Goal: Transaction & Acquisition: Download file/media

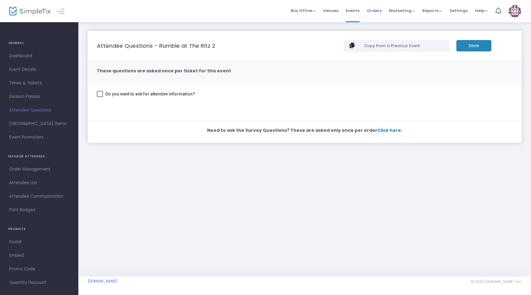
click at [381, 11] on span "Orders" at bounding box center [374, 11] width 15 height 16
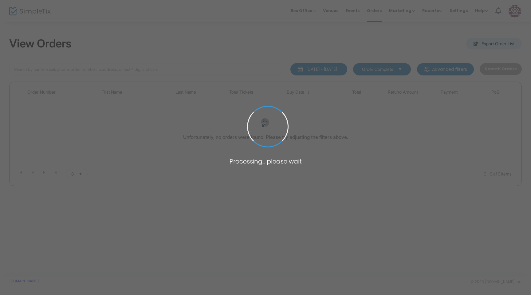
click at [400, 11] on span at bounding box center [265, 147] width 531 height 295
click at [402, 13] on span at bounding box center [265, 147] width 531 height 295
click at [402, 14] on span at bounding box center [265, 147] width 531 height 295
click at [390, 10] on span at bounding box center [265, 147] width 531 height 295
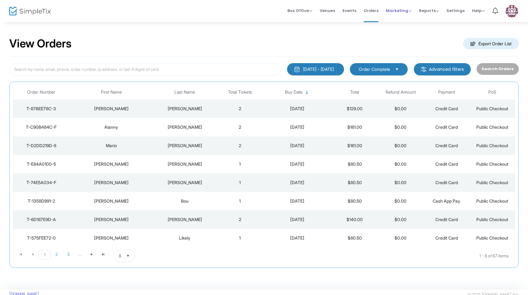
click at [389, 10] on span "Marketing" at bounding box center [399, 11] width 26 height 6
click at [398, 24] on li "Promo Codes" at bounding box center [410, 21] width 49 height 12
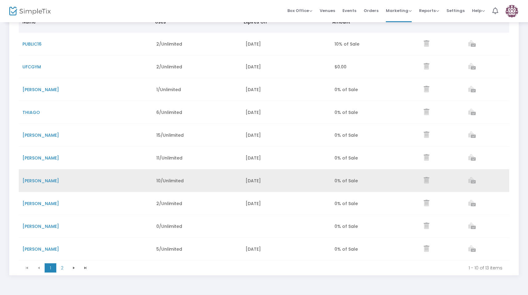
scroll to position [74, 0]
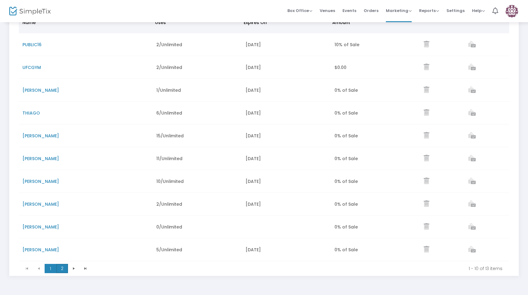
click at [58, 272] on span "2" at bounding box center [62, 268] width 12 height 9
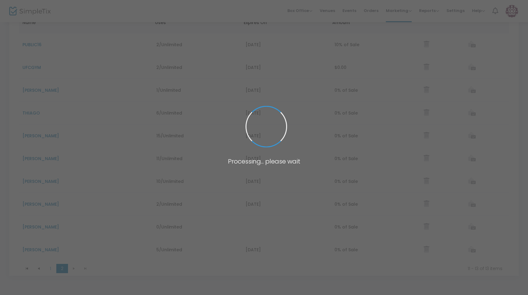
scroll to position [0, 0]
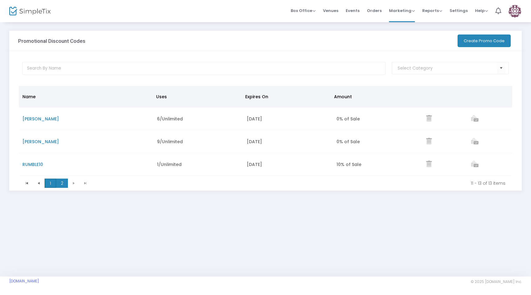
click at [53, 183] on span "1" at bounding box center [51, 182] width 12 height 9
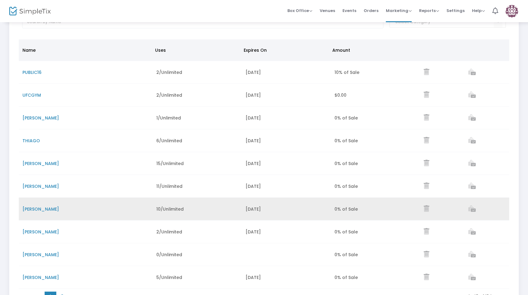
scroll to position [46, 0]
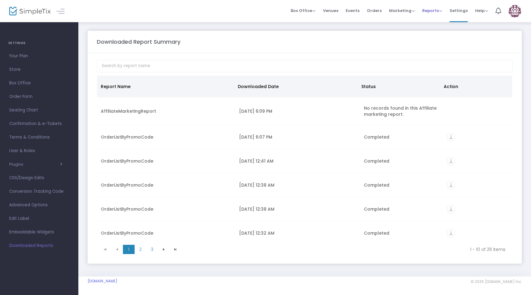
click at [438, 9] on span "Reports" at bounding box center [432, 11] width 20 height 6
click at [405, 11] on span "Marketing" at bounding box center [402, 11] width 26 height 6
click at [406, 43] on li "Affiliate" at bounding box center [413, 45] width 49 height 12
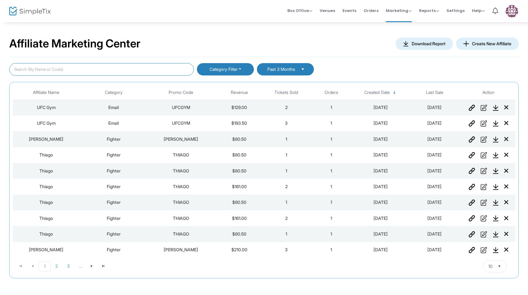
click at [141, 67] on input "text" at bounding box center [101, 69] width 184 height 13
type input "ramirez"
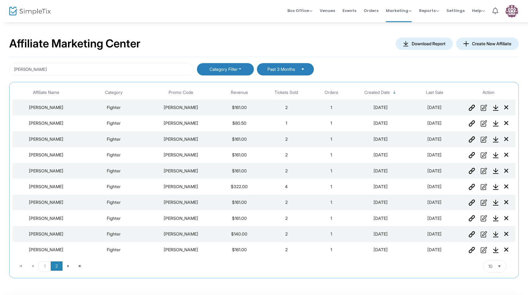
click at [55, 264] on span "2" at bounding box center [57, 265] width 12 height 9
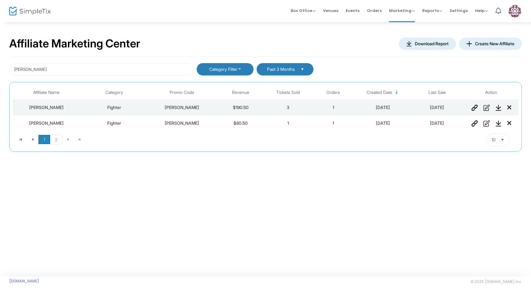
click at [47, 140] on span "1" at bounding box center [44, 139] width 12 height 9
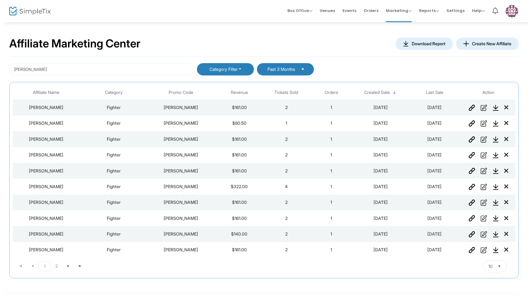
click at [435, 40] on button "Download Report" at bounding box center [423, 44] width 57 height 12
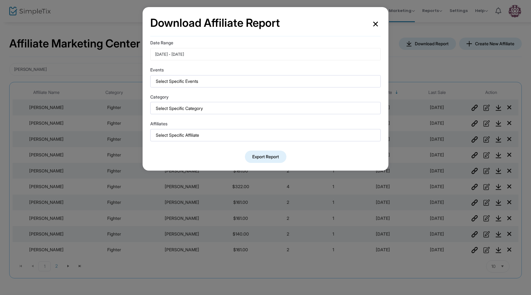
click at [204, 53] on div "[DATE] - [DATE]" at bounding box center [265, 54] width 221 height 5
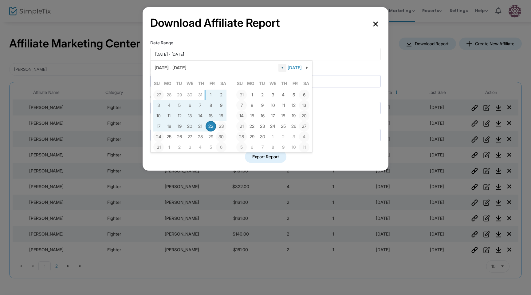
click at [285, 69] on span "button" at bounding box center [282, 67] width 5 height 5
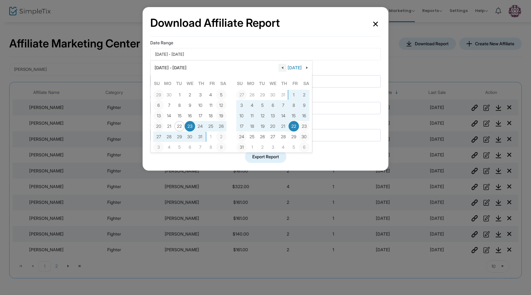
click at [285, 69] on span "button" at bounding box center [282, 67] width 5 height 5
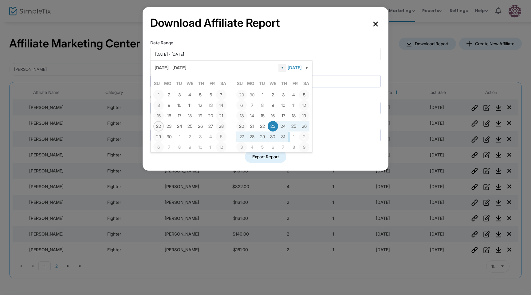
click at [285, 69] on span "button" at bounding box center [282, 67] width 5 height 5
click at [308, 69] on span "button" at bounding box center [307, 67] width 5 height 5
click at [200, 95] on span "1" at bounding box center [200, 94] width 10 height 10
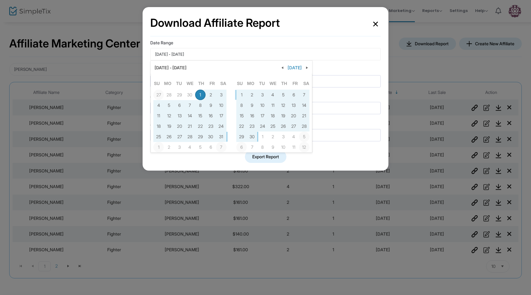
click at [327, 49] on button "5/1/2025 - 8/22/2025" at bounding box center [265, 54] width 231 height 12
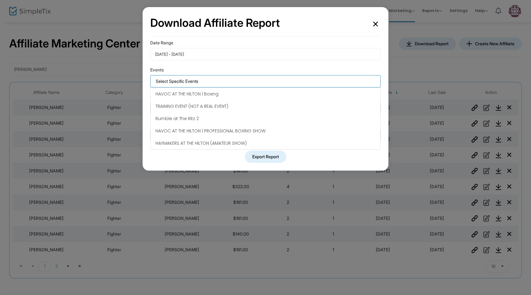
click at [225, 86] on kendo-taglist at bounding box center [266, 81] width 230 height 12
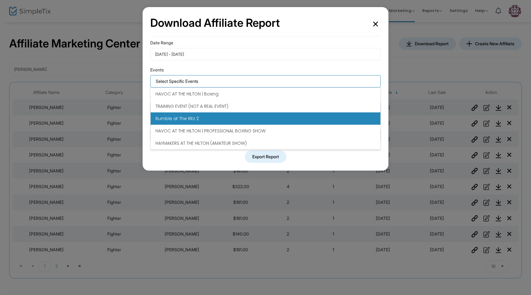
click at [201, 117] on li "Rumble at The Ritz 2" at bounding box center [266, 118] width 230 height 12
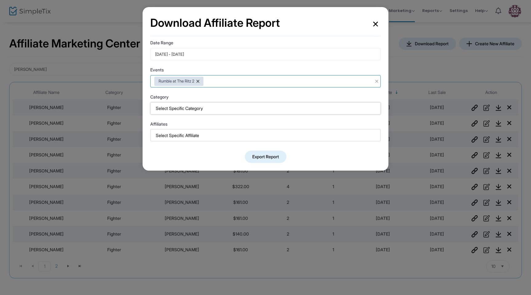
click at [208, 110] on input at bounding box center [267, 108] width 222 height 6
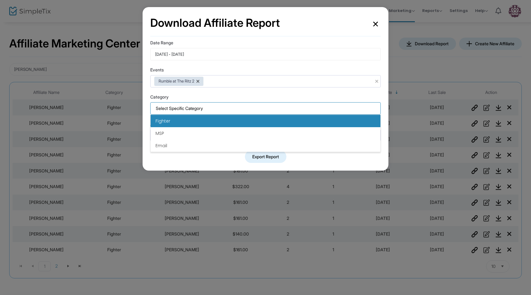
click at [190, 119] on li "Fighter" at bounding box center [266, 121] width 230 height 12
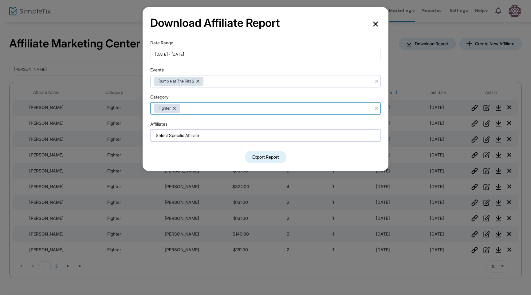
click at [191, 135] on input at bounding box center [267, 135] width 222 height 6
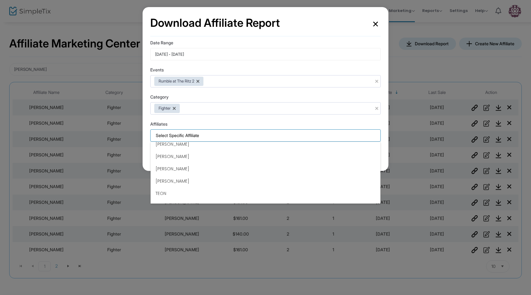
scroll to position [96, 0]
click at [177, 175] on li "Ramirez" at bounding box center [266, 175] width 230 height 12
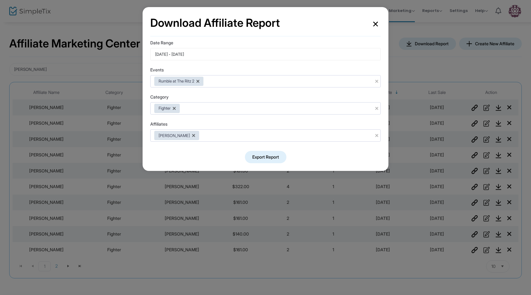
click at [265, 157] on button "Export Report" at bounding box center [266, 157] width 42 height 12
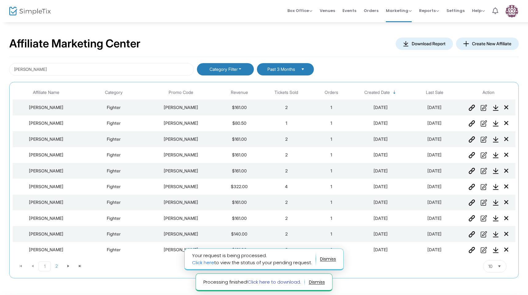
click at [286, 281] on link "Click here to download." at bounding box center [274, 281] width 53 height 6
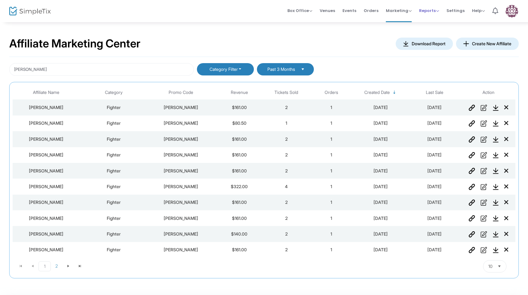
click at [433, 13] on span "Reports" at bounding box center [429, 11] width 20 height 6
click at [434, 22] on li "Analytics" at bounding box center [439, 21] width 40 height 12
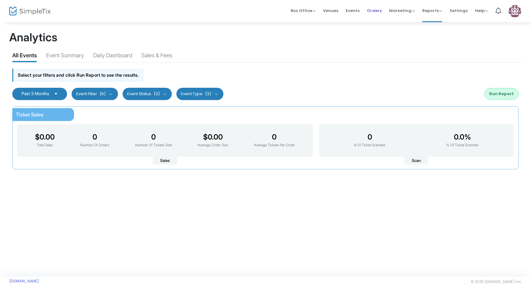
click at [376, 13] on span "Orders" at bounding box center [374, 11] width 15 height 16
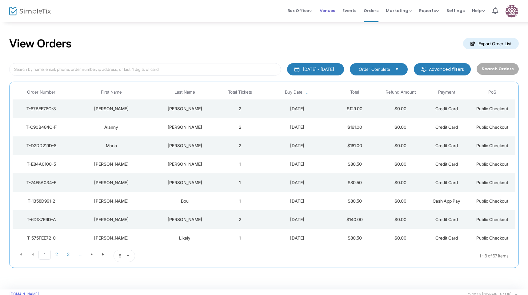
click at [333, 11] on span "Venues" at bounding box center [326, 11] width 15 height 16
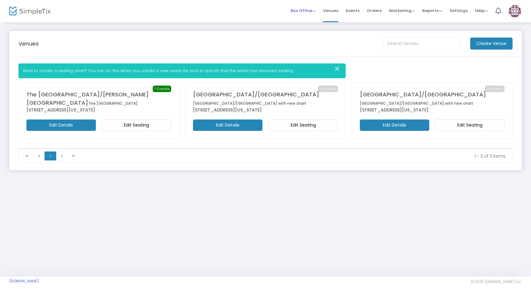
click at [305, 11] on span "Box Office" at bounding box center [303, 11] width 25 height 6
click at [360, 16] on span "Events" at bounding box center [353, 11] width 14 height 16
